Goal: Navigation & Orientation: Find specific page/section

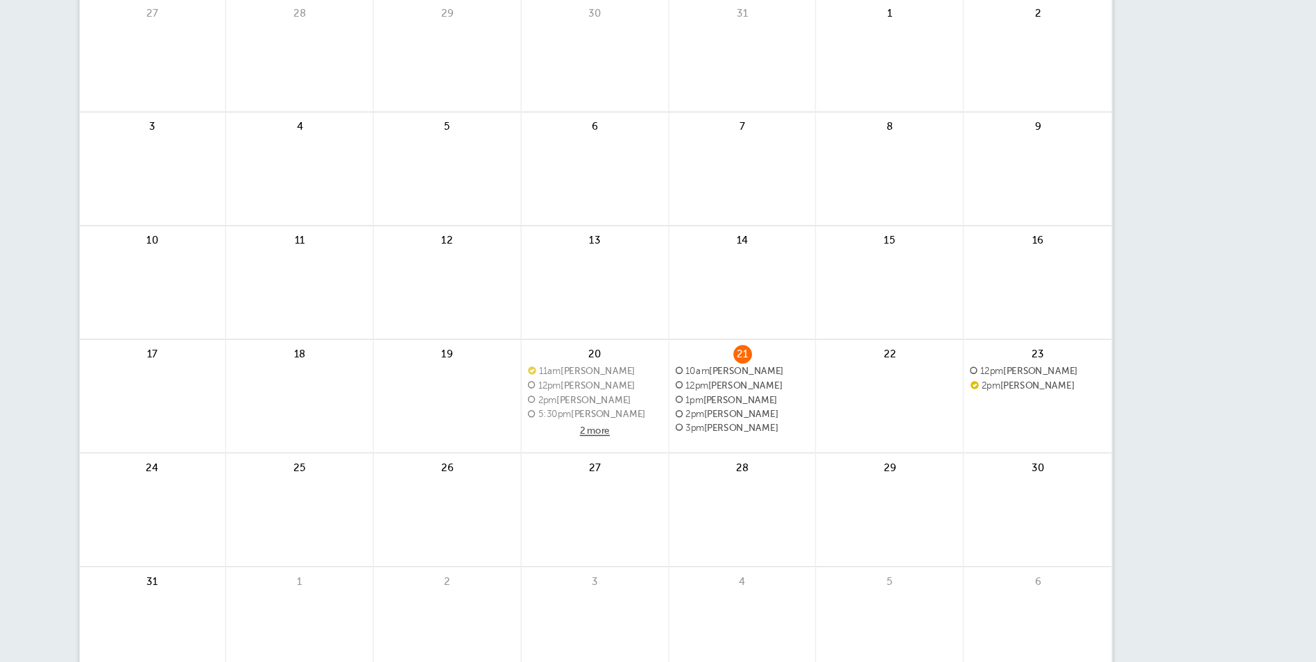
scroll to position [130, 0]
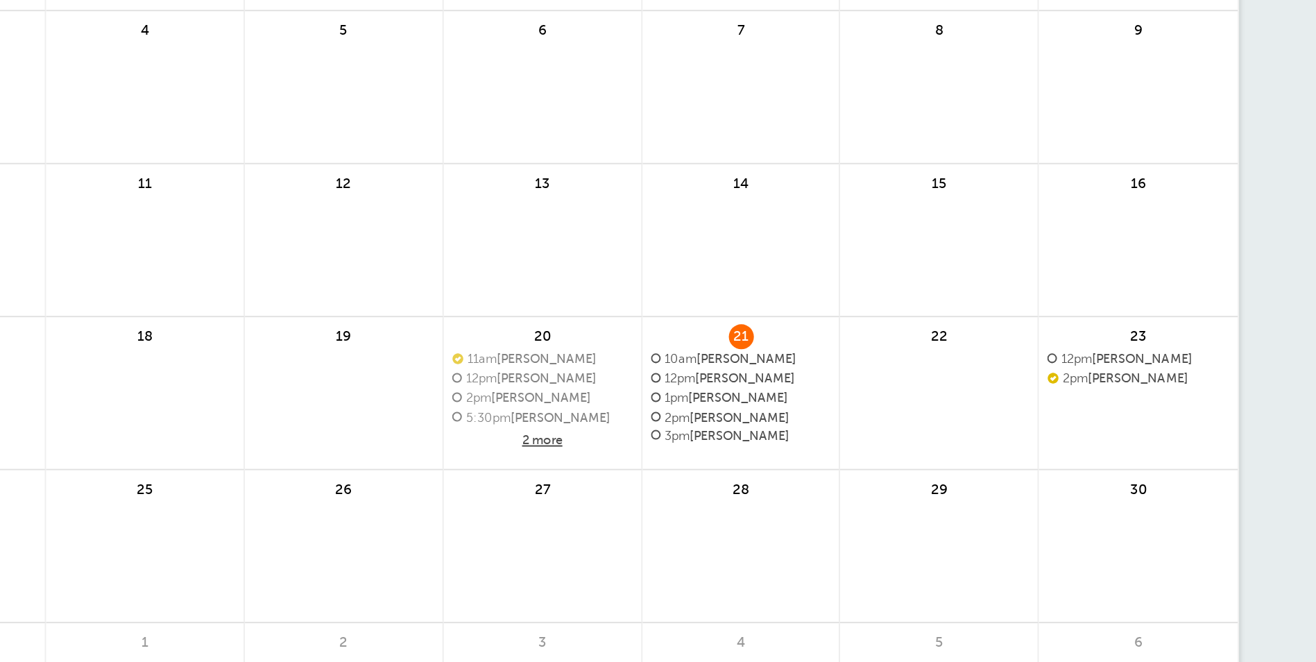
click at [736, 252] on span "10am Izell Jackson" at bounding box center [757, 255] width 90 height 8
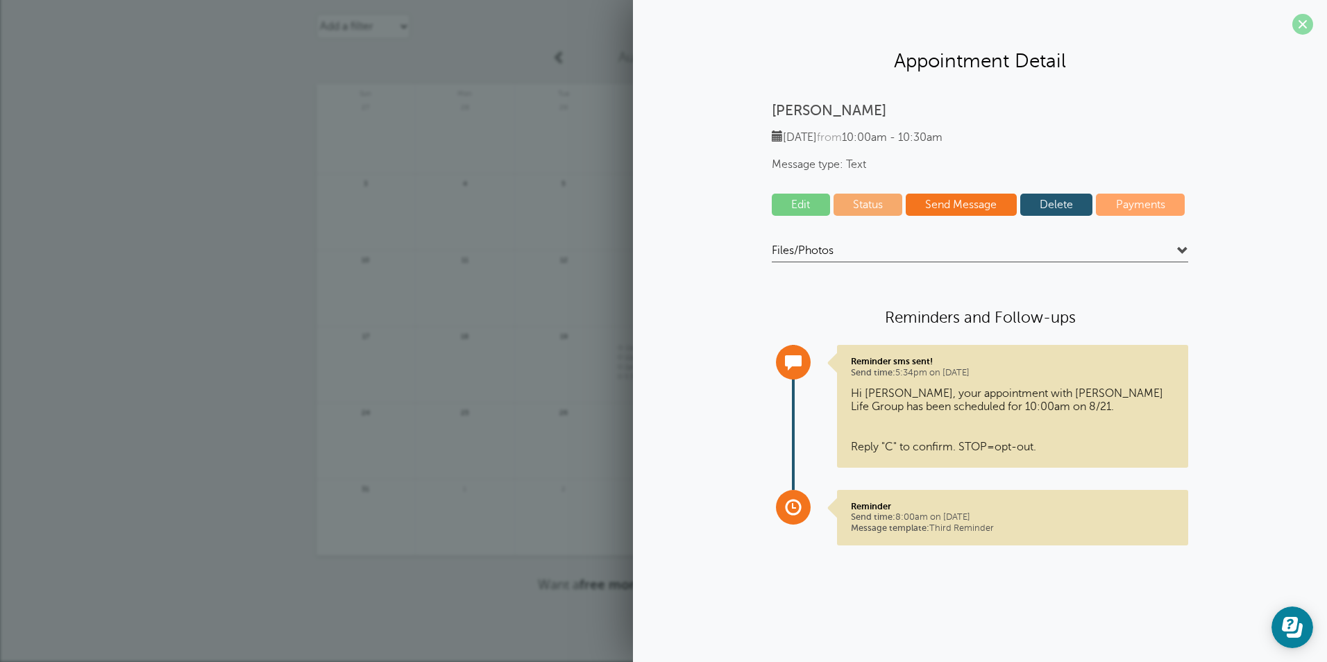
click at [1304, 26] on span at bounding box center [1302, 24] width 21 height 21
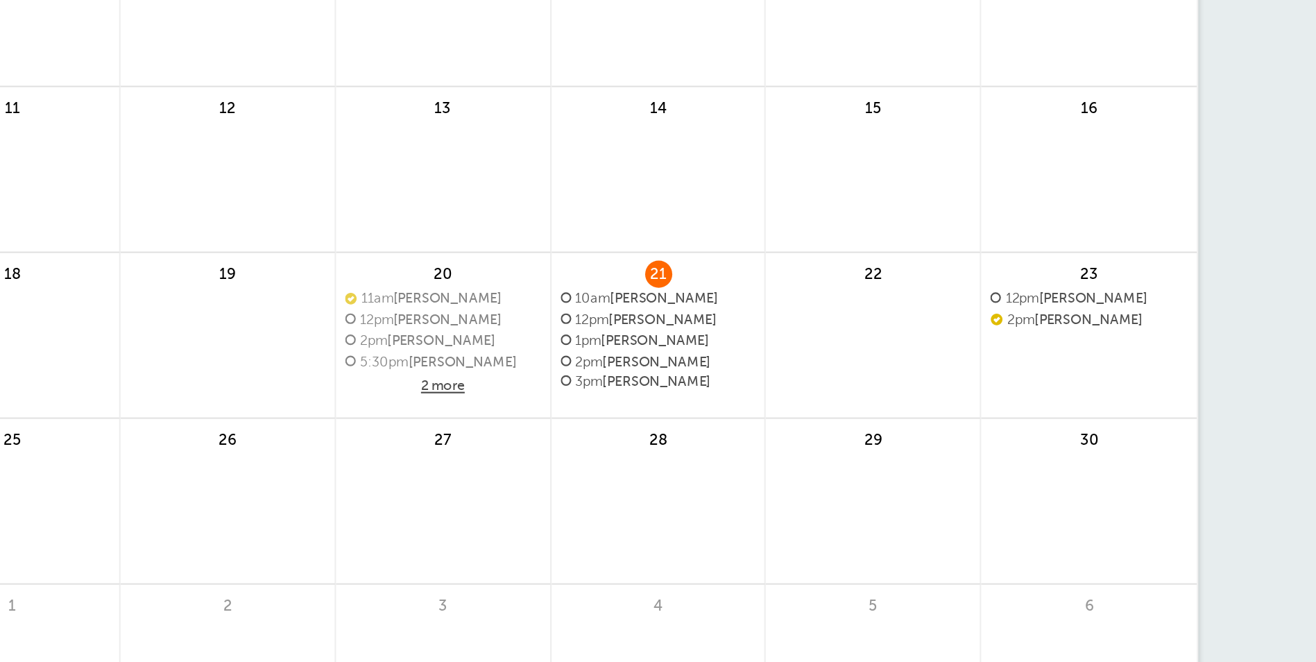
click at [756, 387] on span "3pm Tomosa Deleon" at bounding box center [757, 386] width 90 height 8
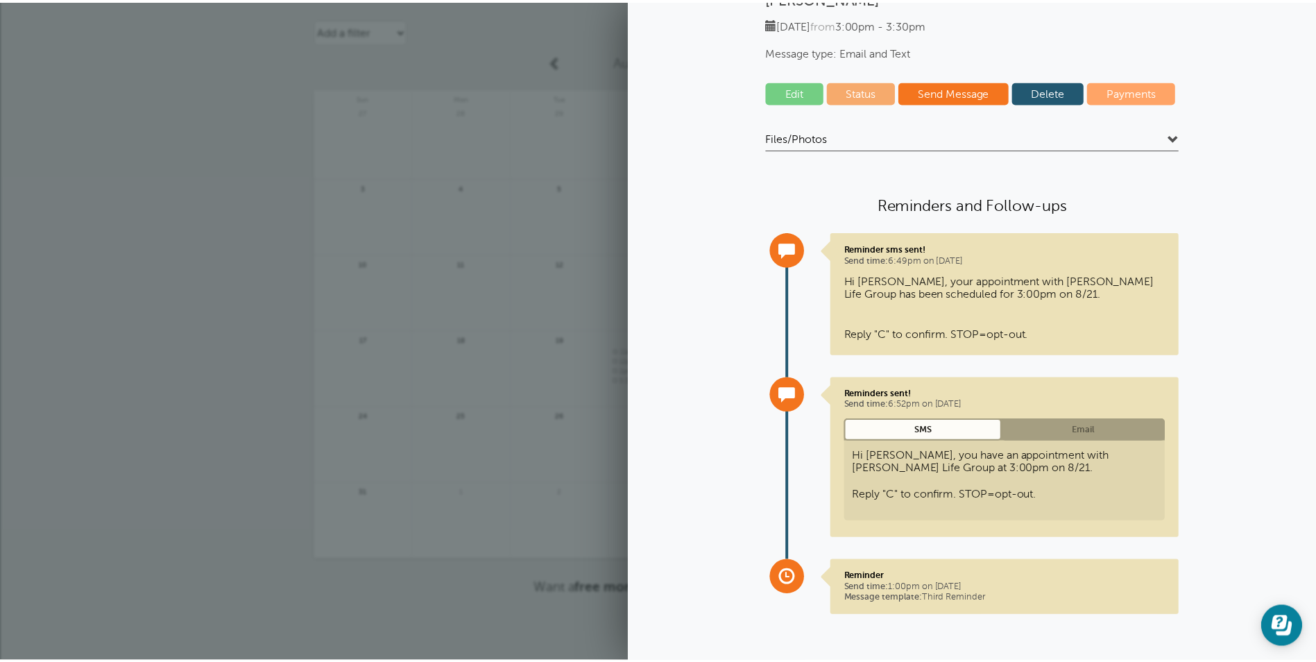
scroll to position [0, 0]
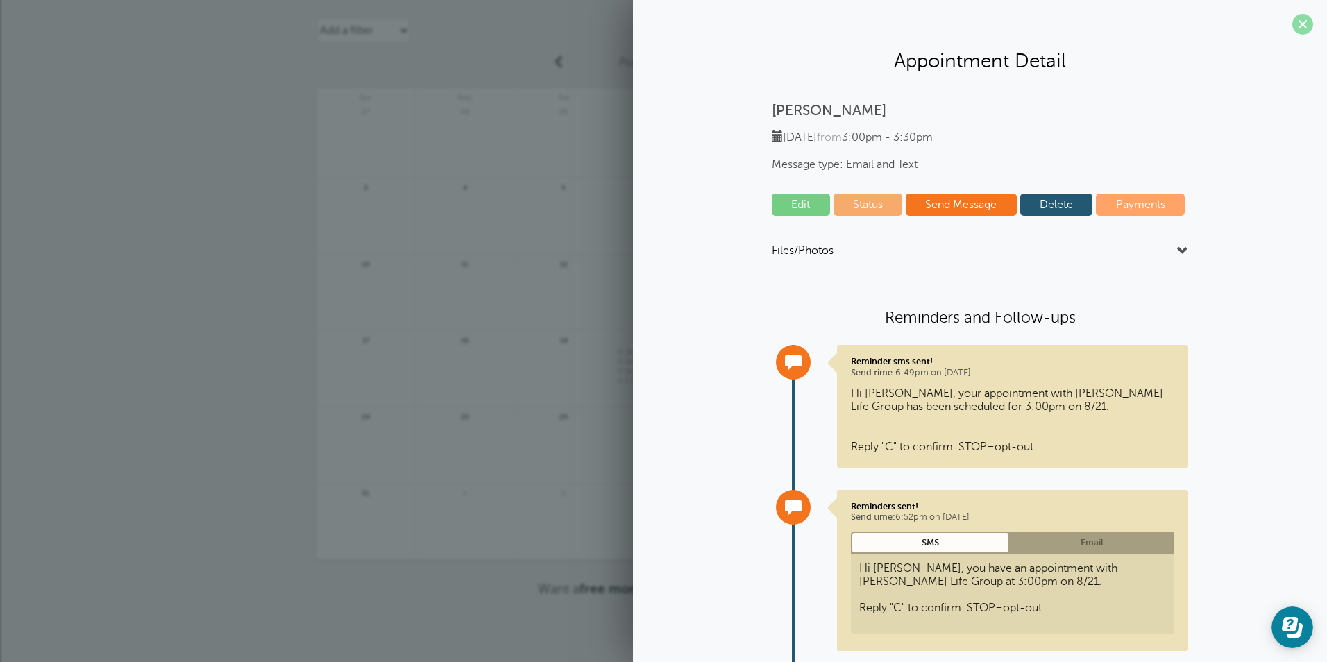
click at [1292, 24] on span at bounding box center [1302, 24] width 21 height 21
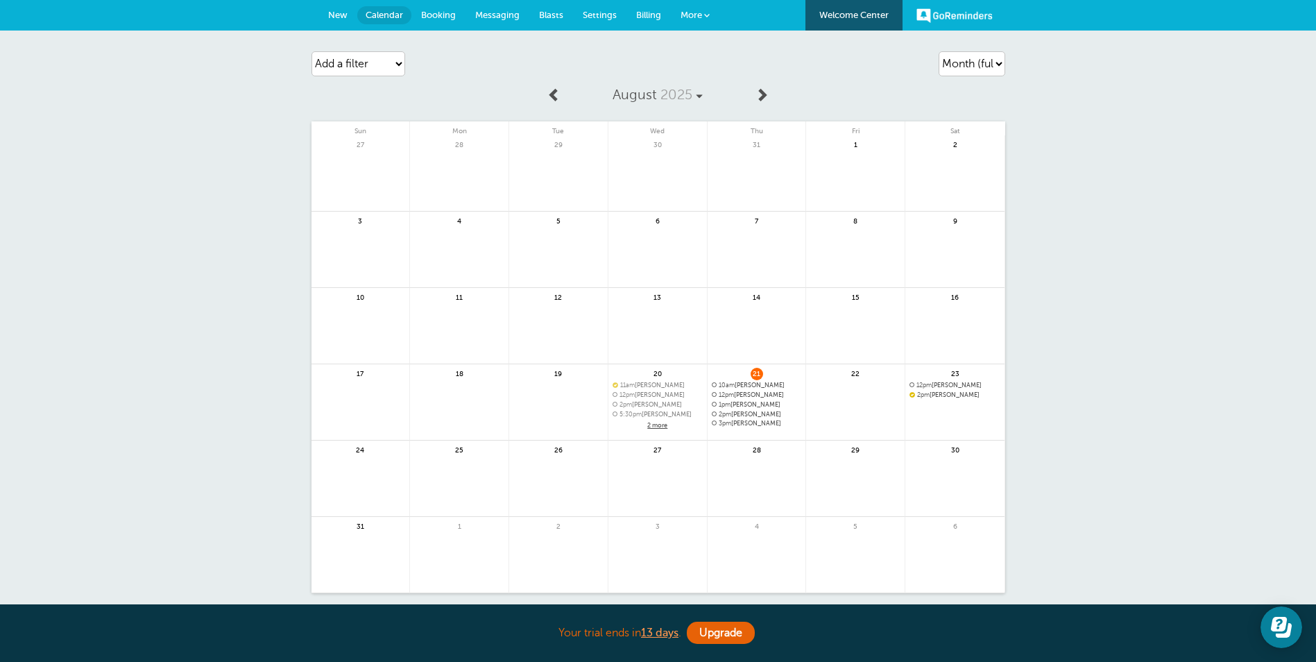
click at [496, 10] on span "Messaging" at bounding box center [497, 15] width 44 height 10
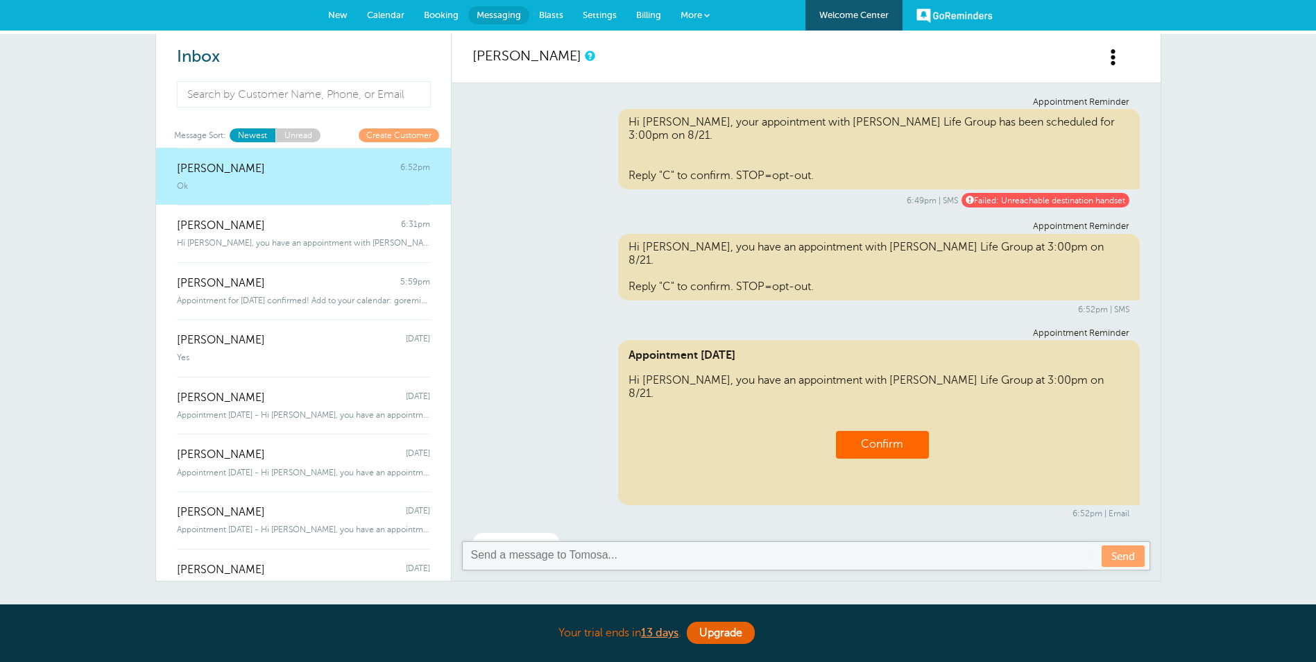
click at [378, 7] on link "Calendar" at bounding box center [385, 15] width 57 height 31
